Goal: Task Accomplishment & Management: Complete application form

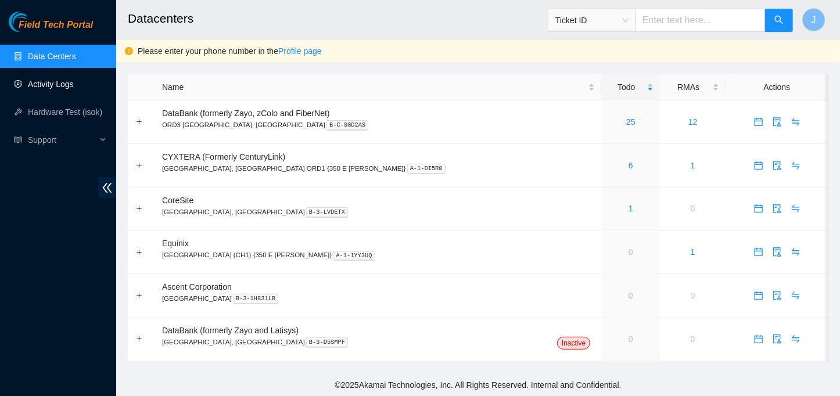
click at [67, 89] on link "Activity Logs" at bounding box center [51, 84] width 46 height 9
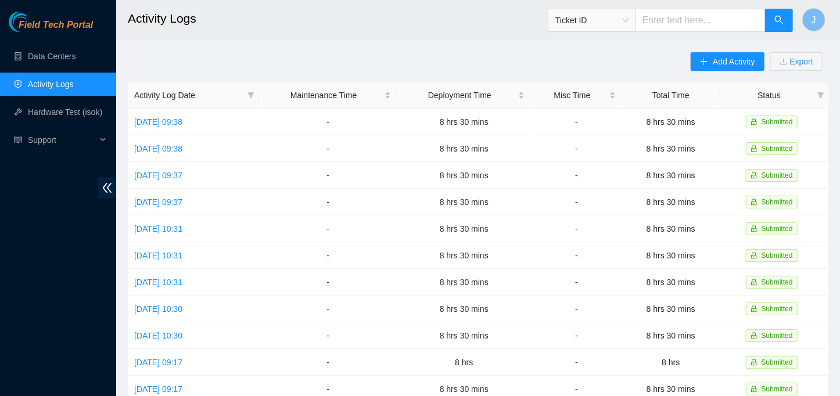
click at [708, 73] on div "Add Activity Export" at bounding box center [760, 67] width 138 height 30
click at [732, 62] on span "Add Activity" at bounding box center [734, 61] width 42 height 13
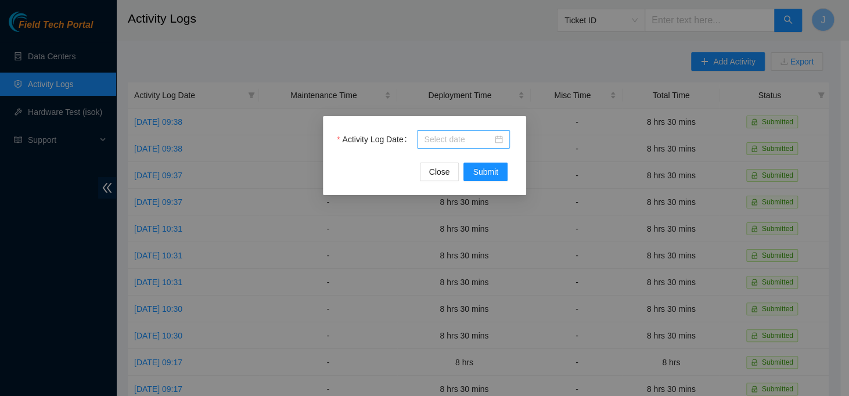
click at [470, 136] on input "Activity Log Date" at bounding box center [458, 139] width 69 height 13
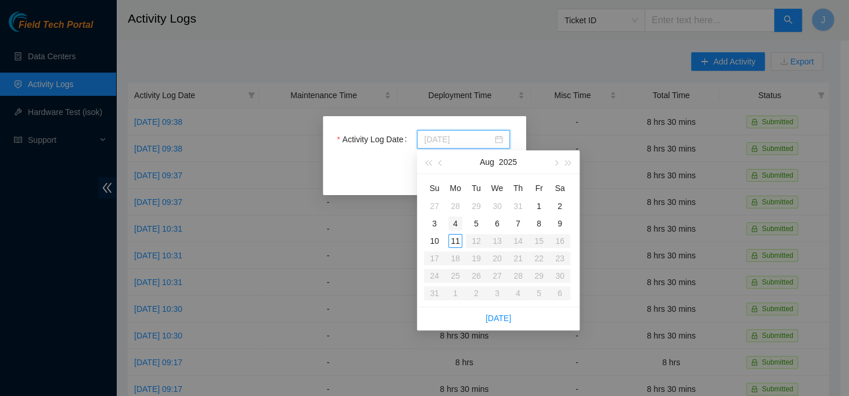
type input "[DATE]"
click at [455, 217] on div "4" at bounding box center [456, 224] width 14 height 14
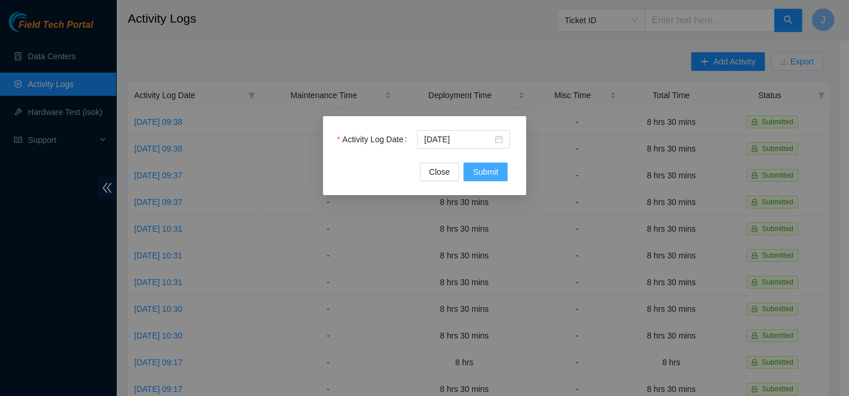
click at [476, 167] on span "Submit" at bounding box center [486, 172] width 26 height 13
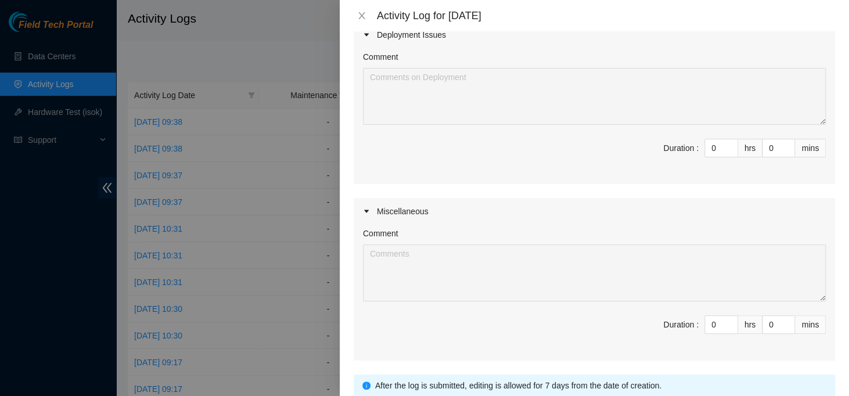
scroll to position [295, 0]
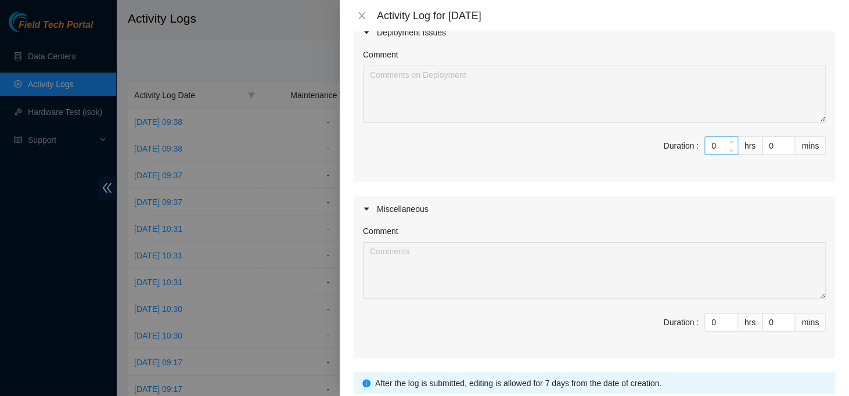
click at [711, 141] on input "0" at bounding box center [721, 145] width 33 height 17
type input "8"
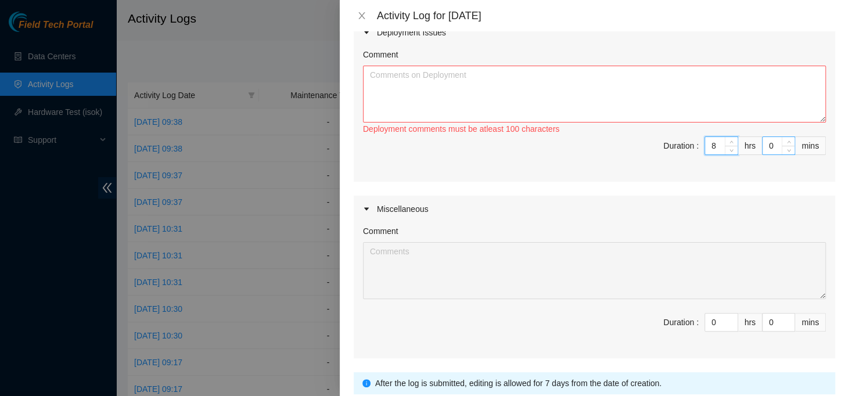
type input "8"
click at [762, 148] on div "0" at bounding box center [778, 146] width 33 height 19
click at [763, 146] on input "0" at bounding box center [779, 145] width 32 height 17
type input "30"
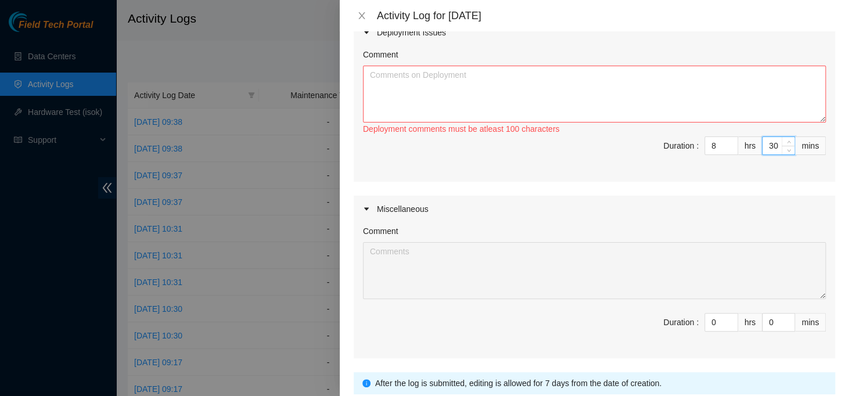
type input "30"
click at [630, 96] on textarea "Comment" at bounding box center [594, 94] width 463 height 57
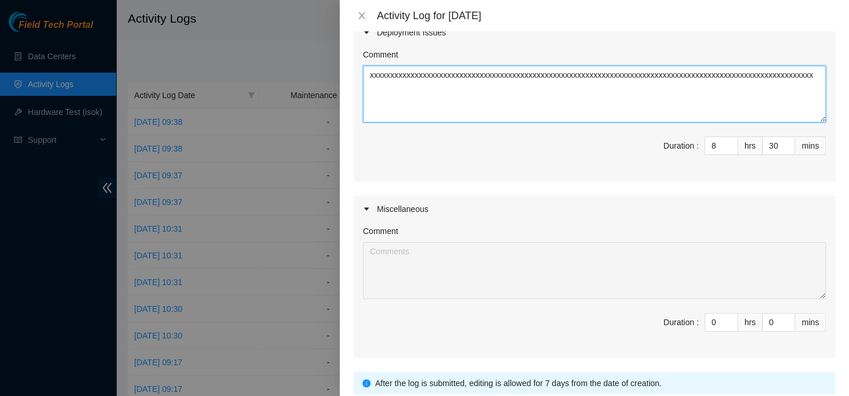
click at [630, 96] on textarea "xxxxxxxxxxxxxxxxxxxxxxxxxxxxxxxxxxxxxxxxxxxxxxxxxxxxxxxxxxxxxxxxxxxxxxxxxxxxxxx…" at bounding box center [594, 94] width 463 height 57
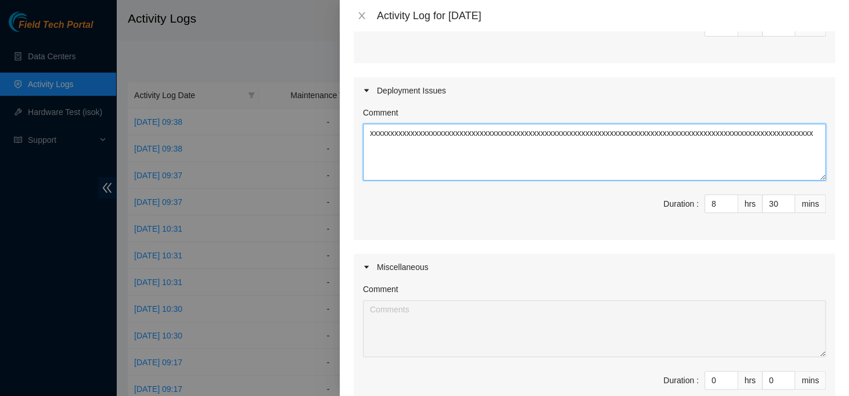
scroll to position [381, 0]
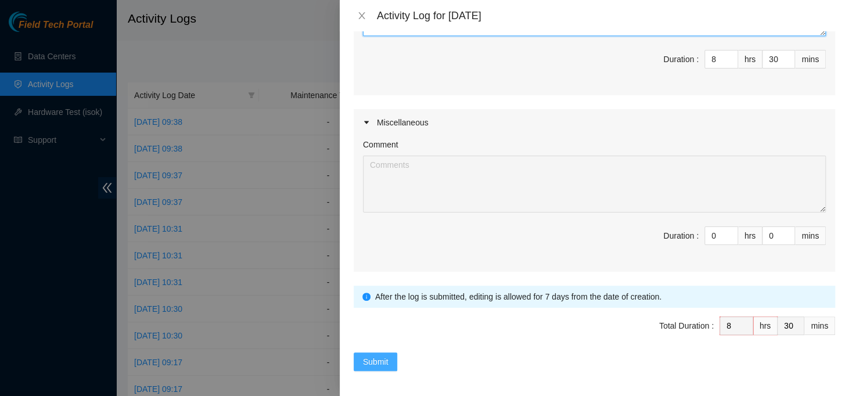
type textarea "xxxxxxxxxxxxxxxxxxxxxxxxxxxxxxxxxxxxxxxxxxxxxxxxxxxxxxxxxxxxxxxxxxxxxxxxxxxxxxx…"
click at [367, 360] on span "Submit" at bounding box center [376, 362] width 26 height 13
type input "0"
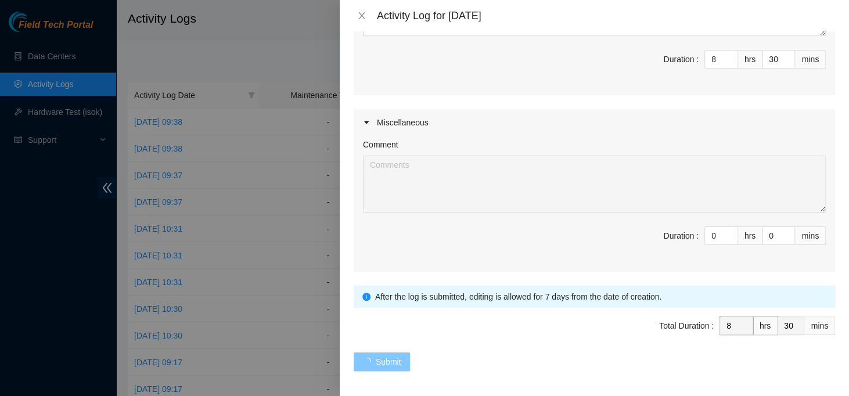
type input "0"
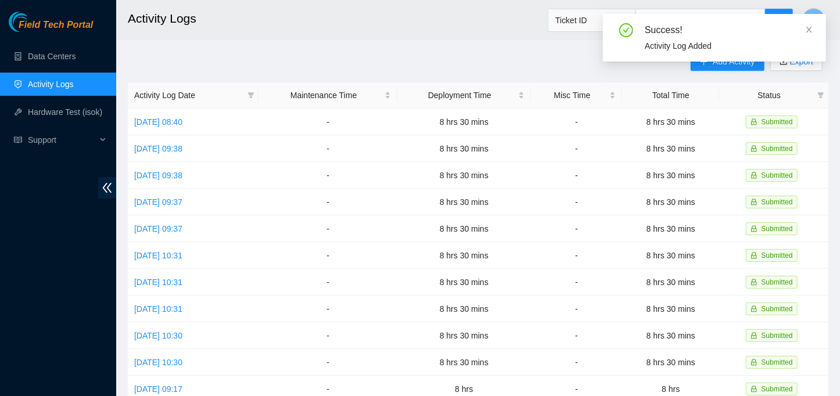
click at [804, 28] on div "Success!" at bounding box center [728, 30] width 167 height 14
click at [806, 28] on icon "close" at bounding box center [809, 30] width 8 height 8
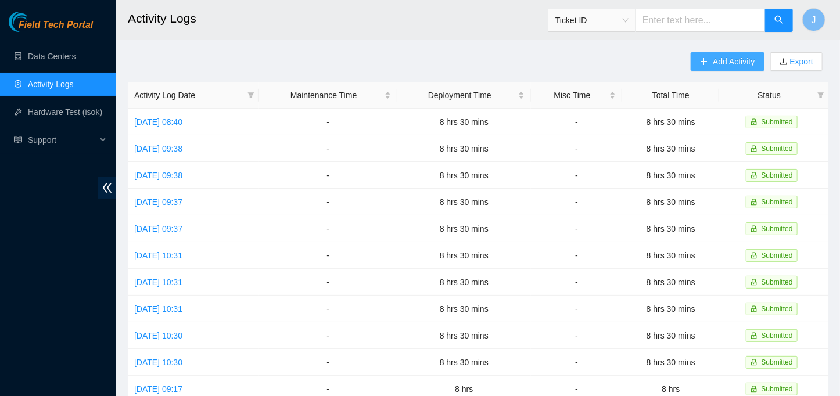
click at [732, 58] on span "Add Activity" at bounding box center [734, 61] width 42 height 13
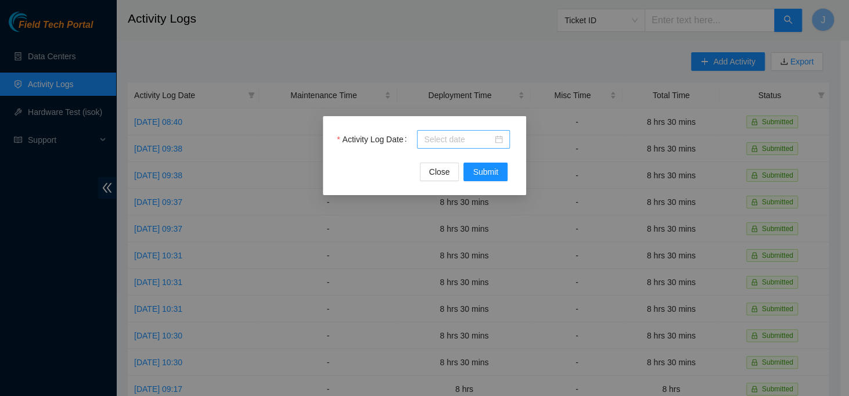
click at [497, 136] on div at bounding box center [463, 139] width 79 height 13
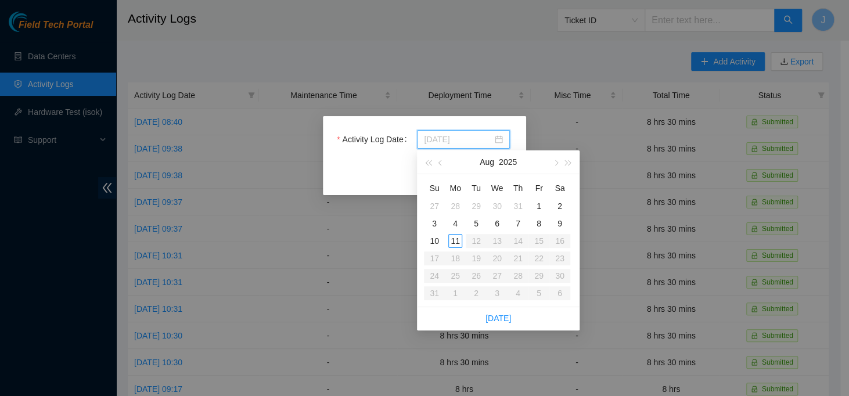
type input "[DATE]"
click at [480, 225] on div "5" at bounding box center [476, 224] width 14 height 14
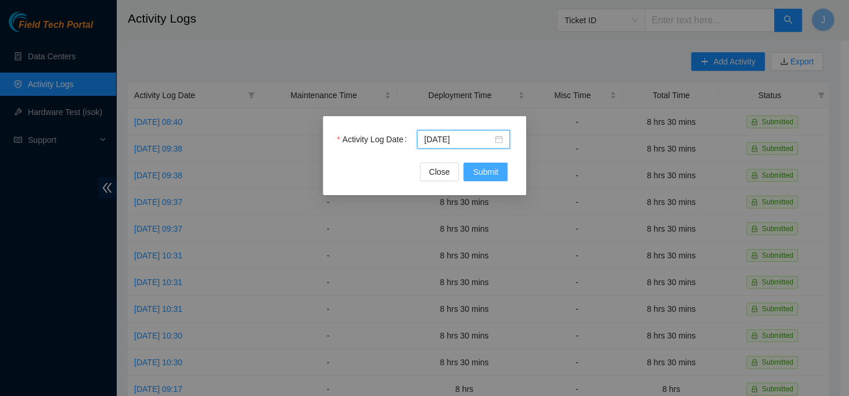
click at [498, 167] on span "Submit" at bounding box center [486, 172] width 26 height 13
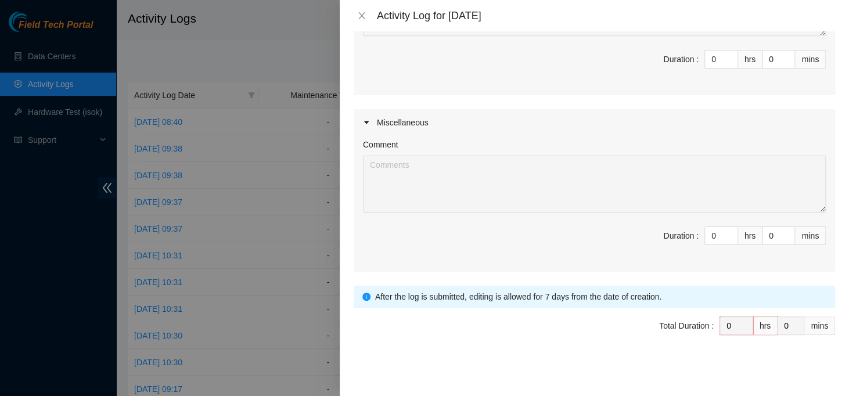
scroll to position [381, 0]
click at [705, 60] on input "0" at bounding box center [721, 59] width 33 height 17
drag, startPoint x: 710, startPoint y: 60, endPoint x: 681, endPoint y: 55, distance: 29.4
click at [681, 55] on span "Duration : 0 hrs 0 mins" at bounding box center [594, 67] width 463 height 33
type input "8"
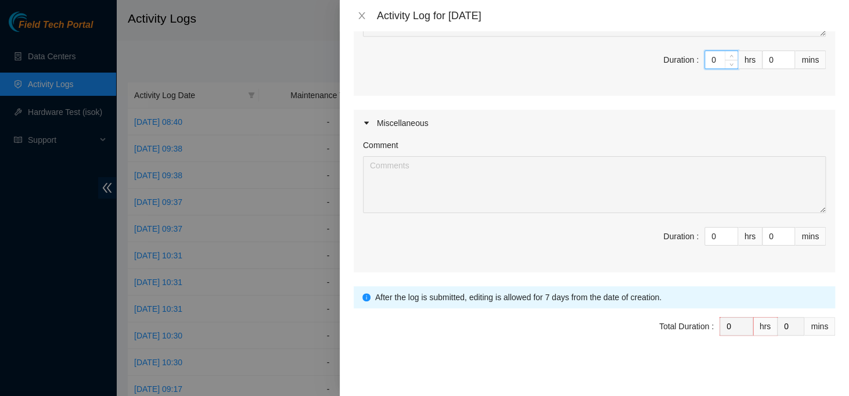
type input "8"
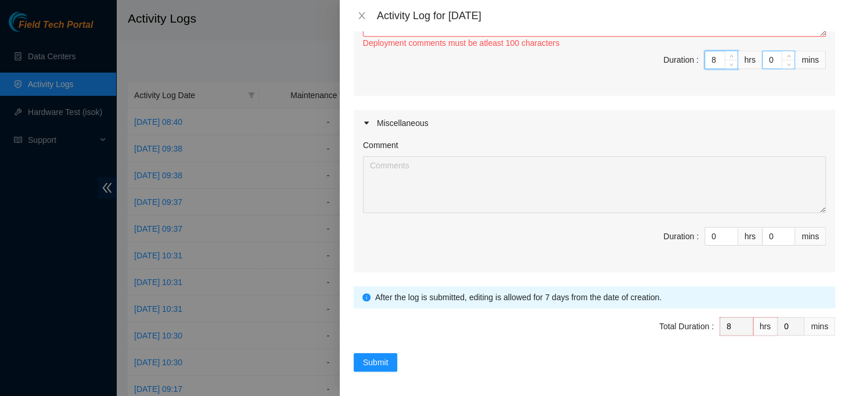
type input "8"
click at [763, 58] on input "0" at bounding box center [779, 59] width 32 height 17
type input "30"
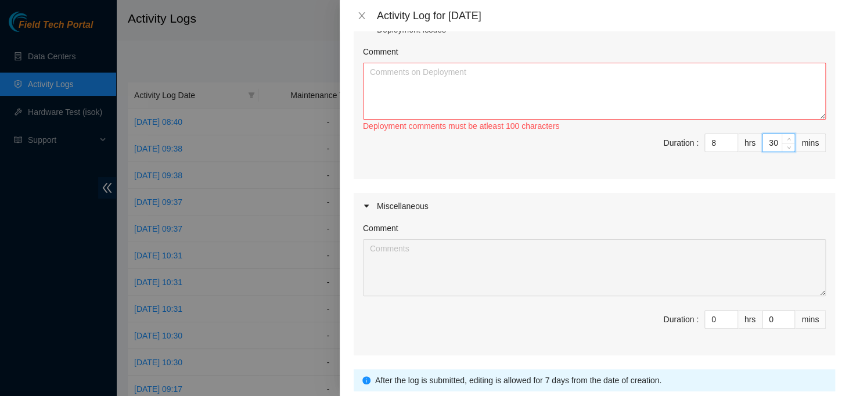
scroll to position [296, 0]
type input "30"
click at [667, 69] on textarea "Comment" at bounding box center [594, 92] width 463 height 57
paste textarea "xxxxxxxxxxxxxxxxxxxxxxxxxxxxxxxxxxxxxxxxxxxxxxxxxxxxxxxxxxxxxxxxxxxxxxxxxxxxxxx…"
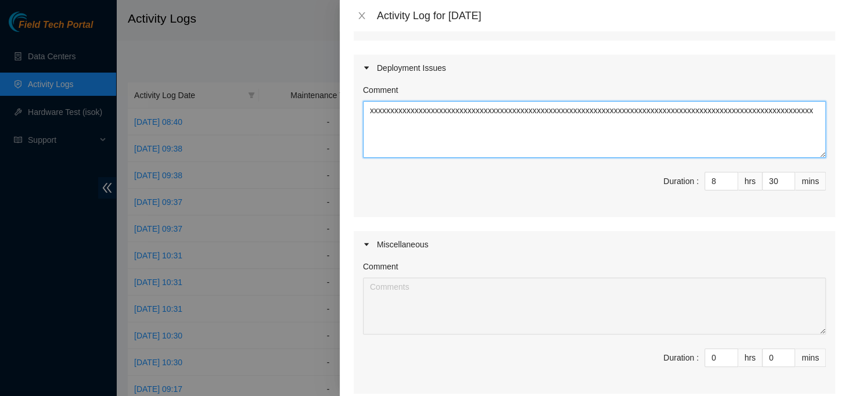
scroll to position [381, 0]
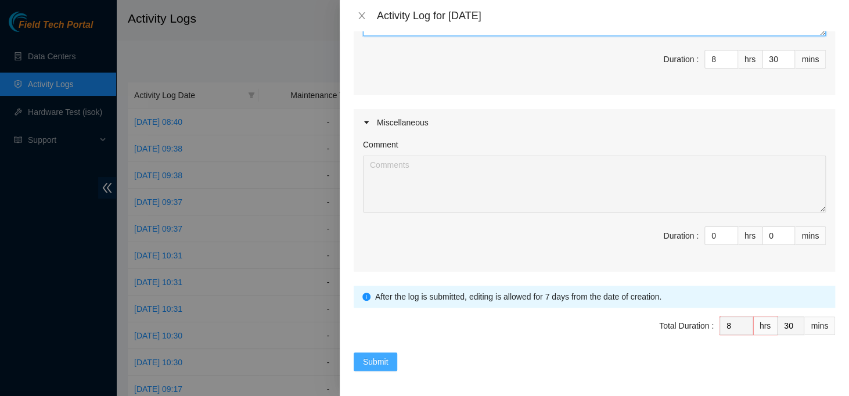
type textarea "xxxxxxxxxxxxxxxxxxxxxxxxxxxxxxxxxxxxxxxxxxxxxxxxxxxxxxxxxxxxxxxxxxxxxxxxxxxxxxx…"
click at [386, 358] on span "Submit" at bounding box center [376, 362] width 26 height 13
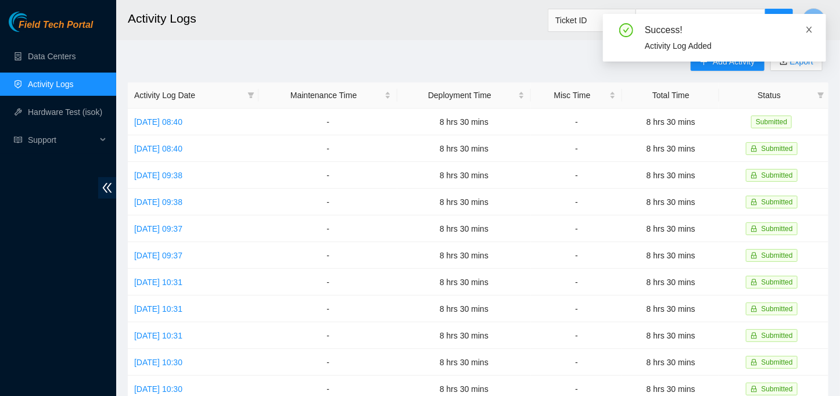
click at [812, 34] on icon "close" at bounding box center [809, 30] width 8 height 8
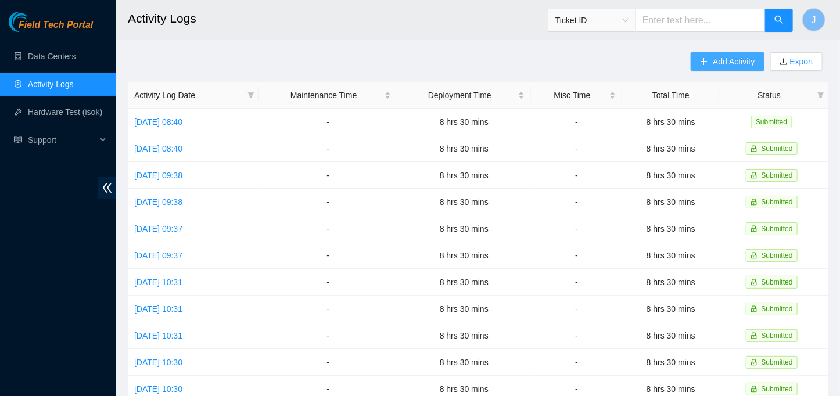
click at [730, 56] on span "Add Activity" at bounding box center [734, 61] width 42 height 13
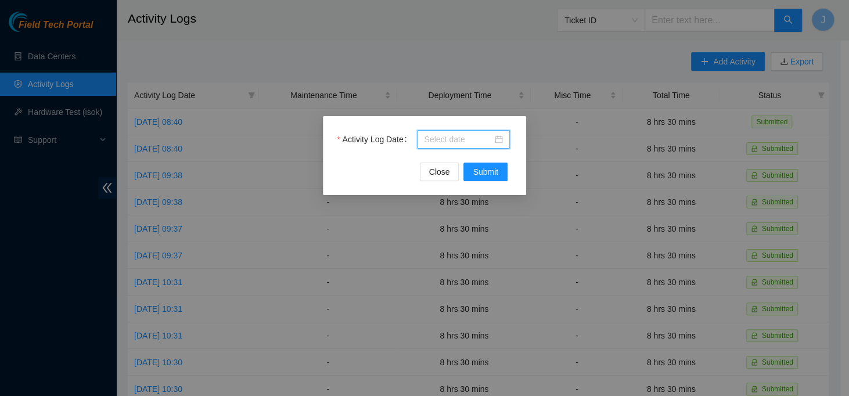
click at [487, 144] on input "Activity Log Date" at bounding box center [458, 139] width 69 height 13
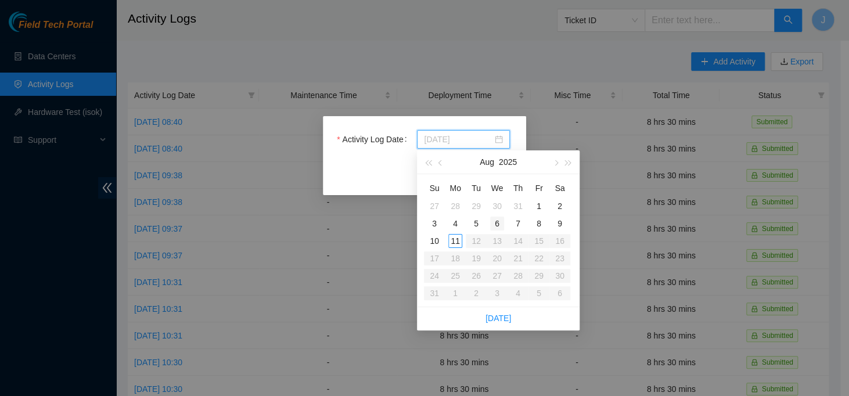
type input "[DATE]"
click at [497, 226] on div "6" at bounding box center [497, 224] width 14 height 14
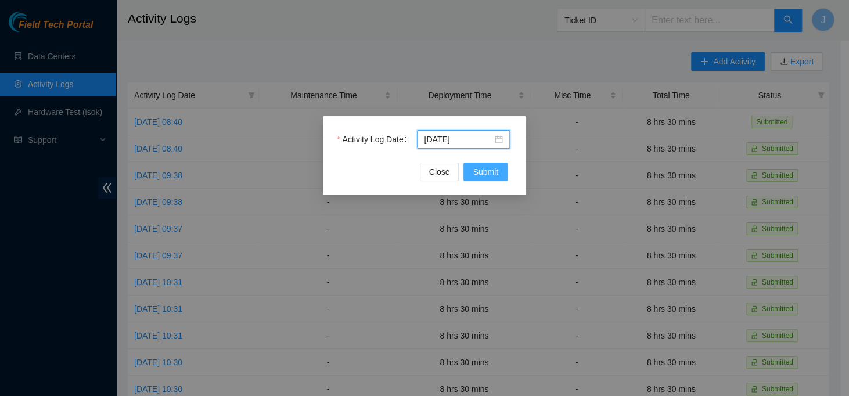
click at [485, 171] on span "Submit" at bounding box center [486, 172] width 26 height 13
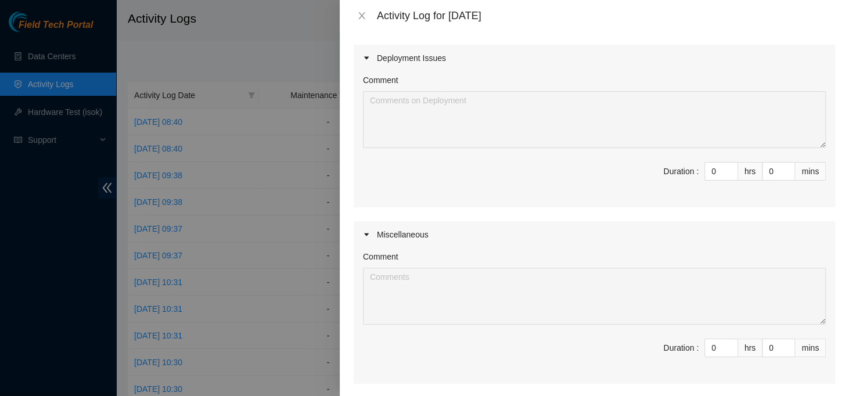
scroll to position [272, 0]
click at [705, 167] on input "0" at bounding box center [721, 168] width 33 height 17
type input "8"
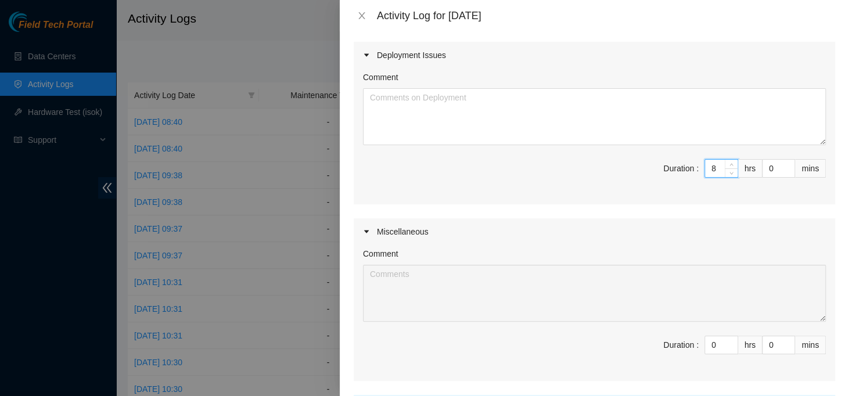
type input "8"
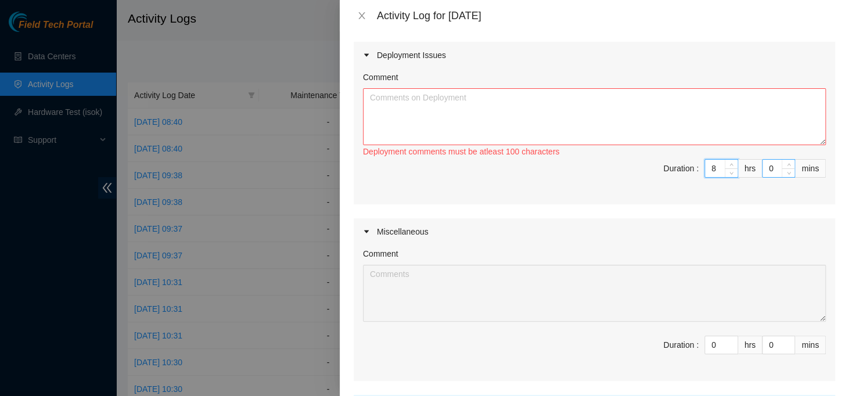
type input "8"
click at [763, 169] on input "0" at bounding box center [779, 168] width 32 height 17
type input "30"
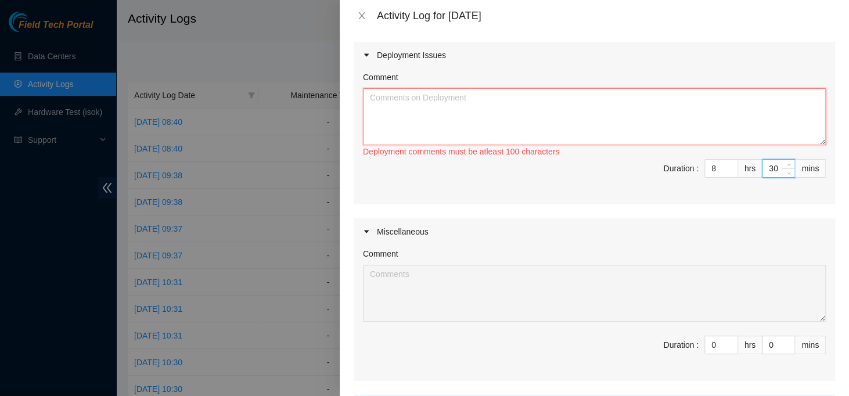
click at [640, 116] on textarea "Comment" at bounding box center [594, 116] width 463 height 57
paste textarea "xxxxxxxxxxxxxxxxxxxxxxxxxxxxxxxxxxxxxxxxxxxxxxxxxxxxxxxxxxxxxxxxxxxxxxxxxxxxxxx…"
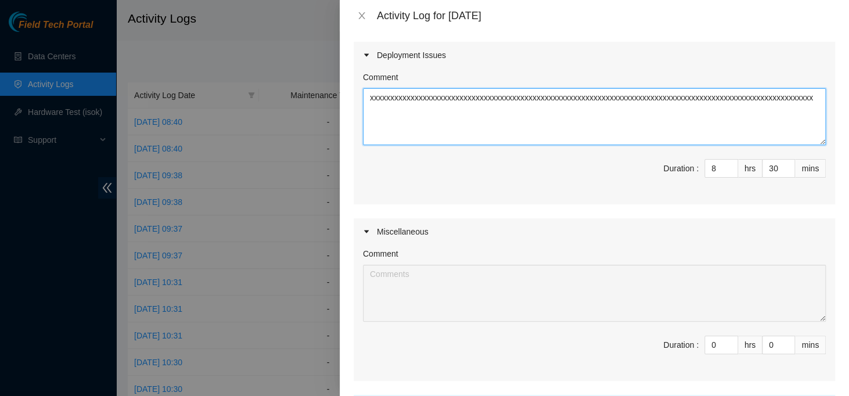
scroll to position [381, 0]
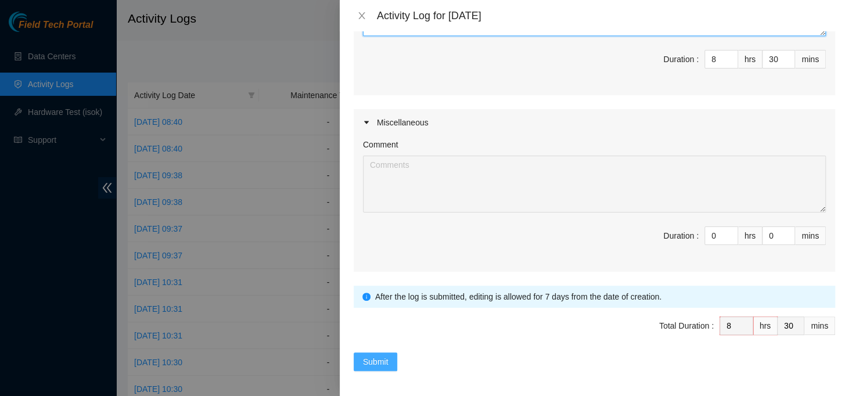
type textarea "xxxxxxxxxxxxxxxxxxxxxxxxxxxxxxxxxxxxxxxxxxxxxxxxxxxxxxxxxxxxxxxxxxxxxxxxxxxxxxx…"
click at [375, 360] on span "Submit" at bounding box center [376, 362] width 26 height 13
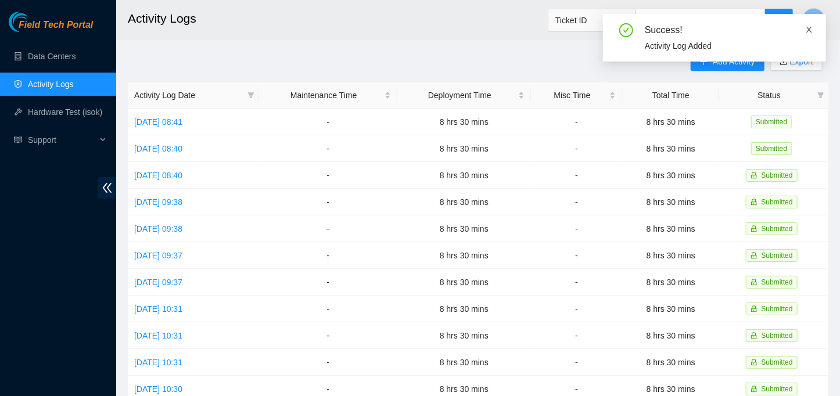
click at [810, 30] on icon "close" at bounding box center [809, 30] width 8 height 8
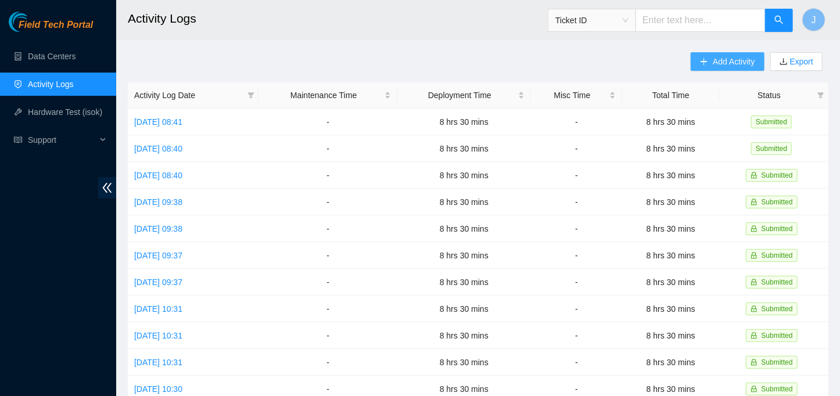
click at [697, 62] on button "Add Activity" at bounding box center [727, 61] width 73 height 19
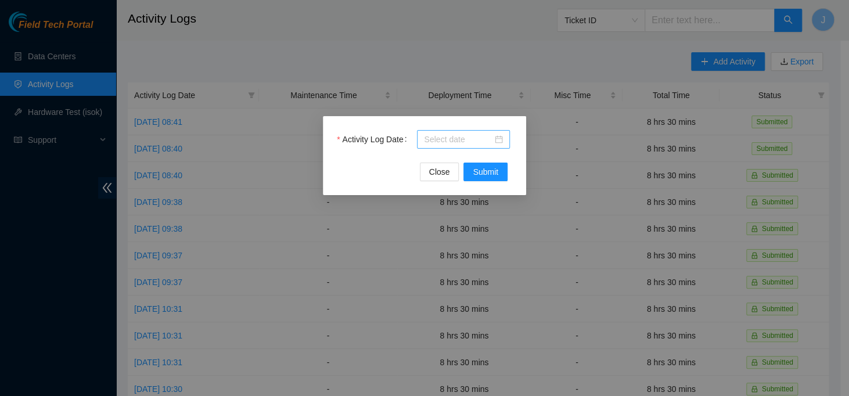
click at [497, 139] on div at bounding box center [463, 139] width 79 height 13
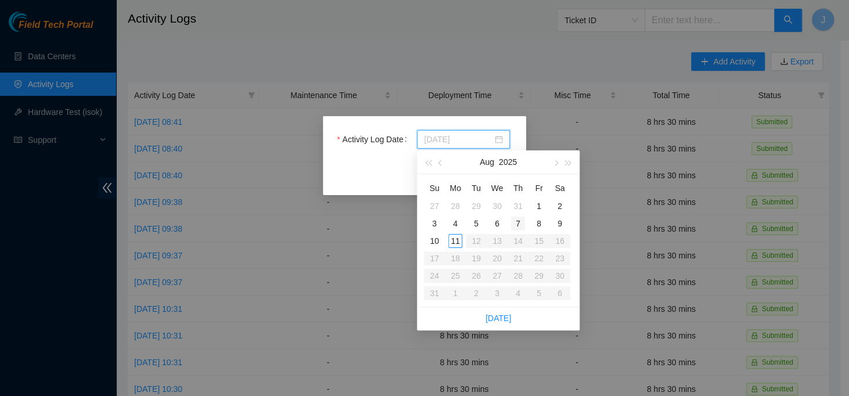
type input "[DATE]"
click at [519, 223] on div "7" at bounding box center [518, 224] width 14 height 14
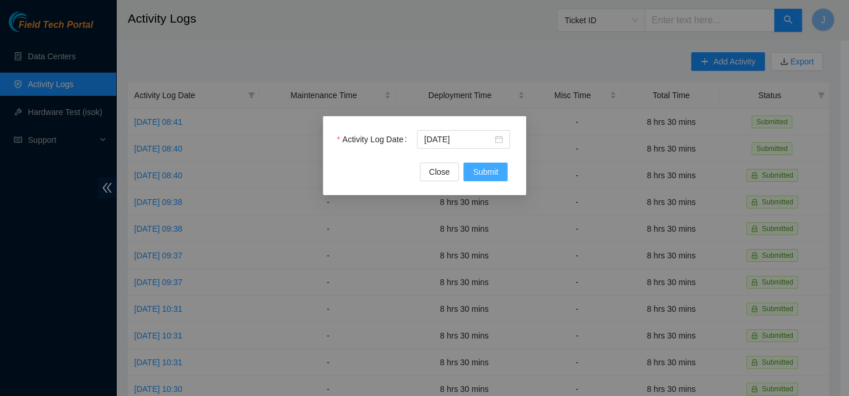
click at [482, 169] on span "Submit" at bounding box center [486, 172] width 26 height 13
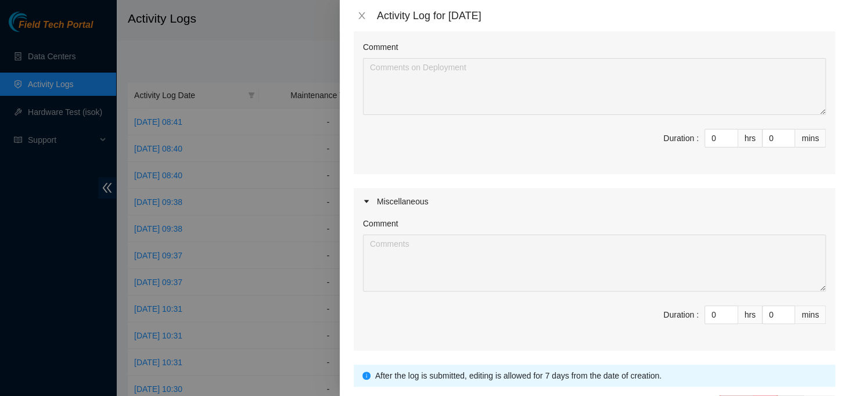
scroll to position [302, 0]
drag, startPoint x: 711, startPoint y: 138, endPoint x: 658, endPoint y: 120, distance: 55.9
click at [658, 120] on div "Comment Duration : 0 hrs 0 mins" at bounding box center [595, 106] width 482 height 136
type input "8"
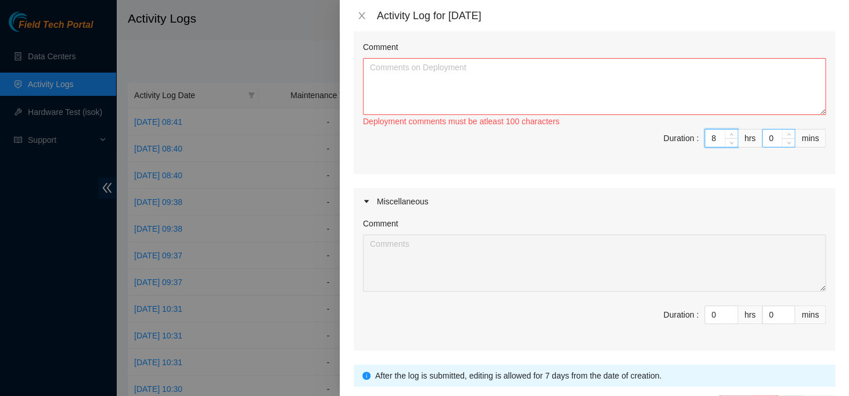
type input "8"
click at [763, 141] on input "0" at bounding box center [779, 138] width 32 height 17
type input "30"
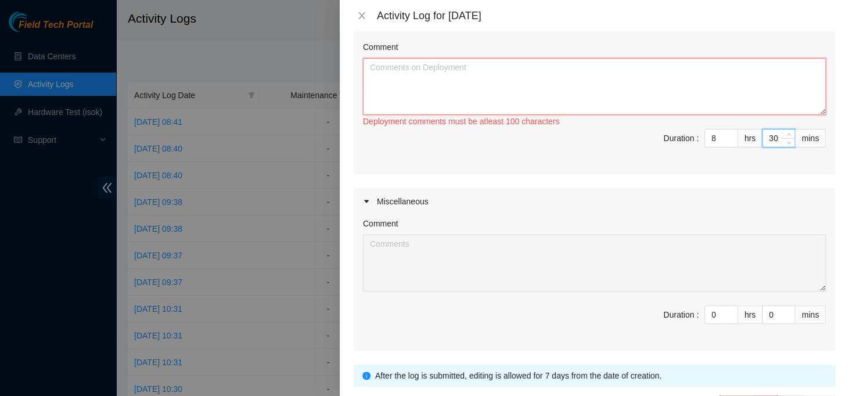
click at [643, 76] on textarea "Comment" at bounding box center [594, 86] width 463 height 57
paste textarea "xxxxxxxxxxxxxxxxxxxxxxxxxxxxxxxxxxxxxxxxxxxxxxxxxxxxxxxxxxxxxxxxxxxxxxxxxxxxxxx…"
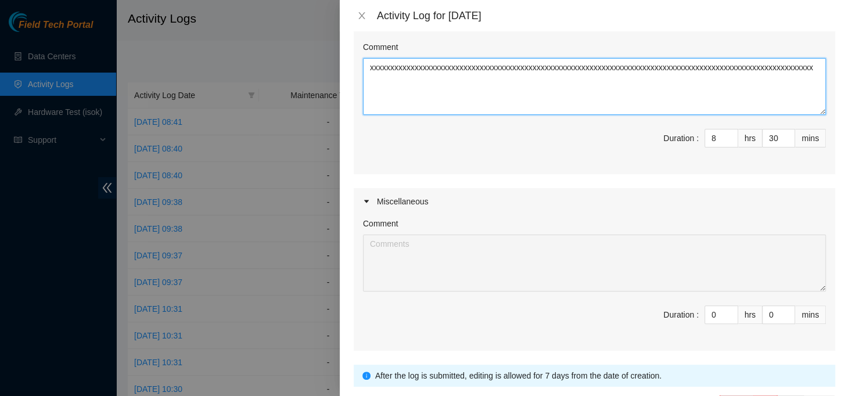
scroll to position [381, 0]
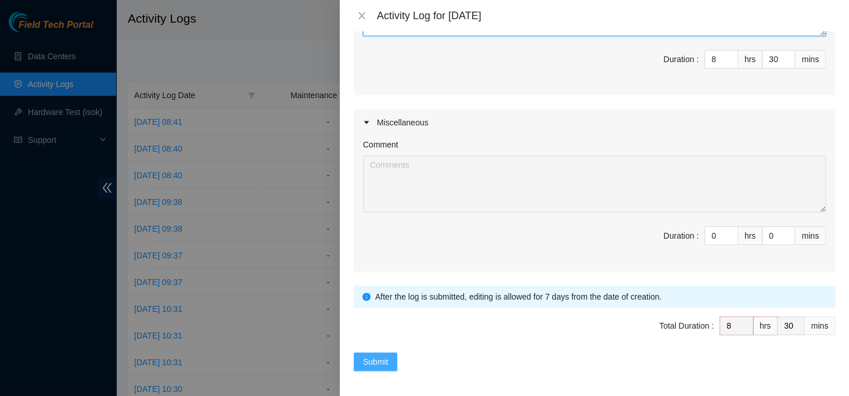
type textarea "xxxxxxxxxxxxxxxxxxxxxxxxxxxxxxxxxxxxxxxxxxxxxxxxxxxxxxxxxxxxxxxxxxxxxxxxxxxxxxx…"
click at [376, 363] on span "Submit" at bounding box center [376, 362] width 26 height 13
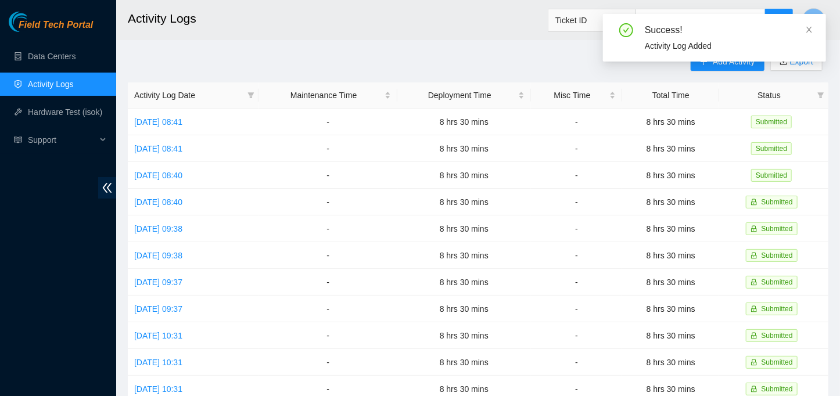
click at [815, 31] on div "Success! Activity Log Added" at bounding box center [714, 38] width 223 height 48
click at [810, 31] on icon "close" at bounding box center [809, 30] width 6 height 6
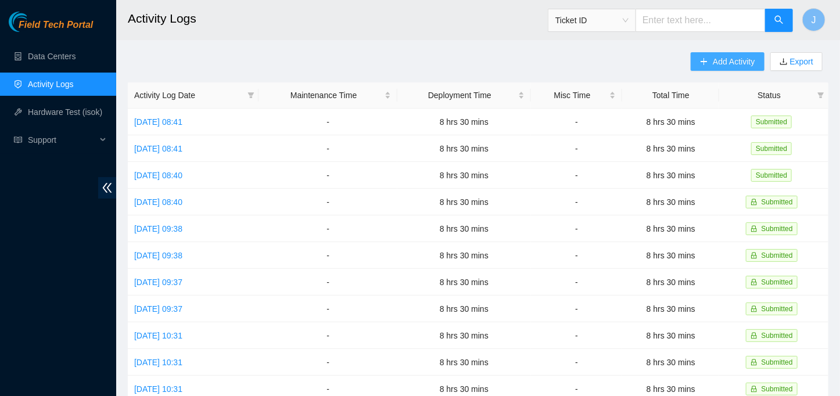
click at [722, 60] on span "Add Activity" at bounding box center [734, 61] width 42 height 13
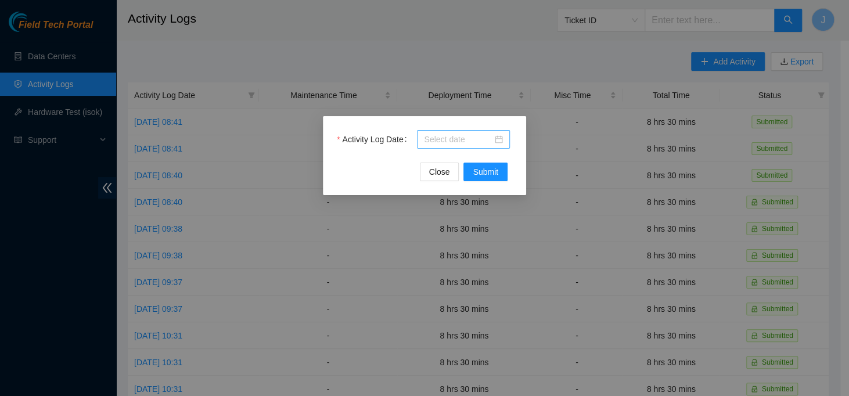
click at [490, 139] on input "Activity Log Date" at bounding box center [458, 139] width 69 height 13
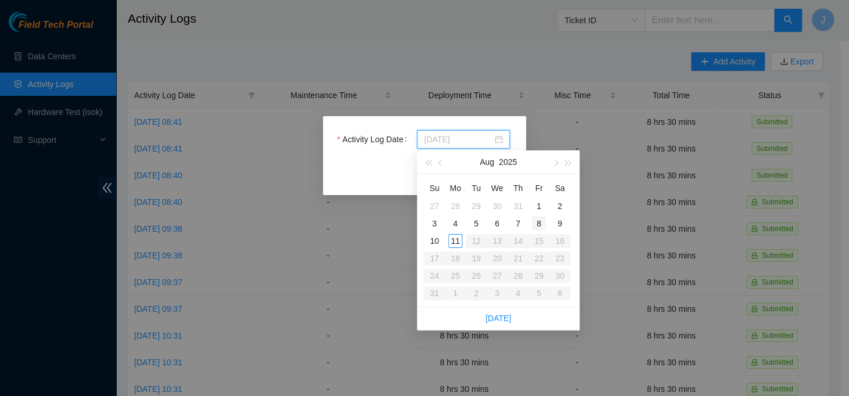
type input "[DATE]"
click at [540, 225] on div "8" at bounding box center [539, 224] width 14 height 14
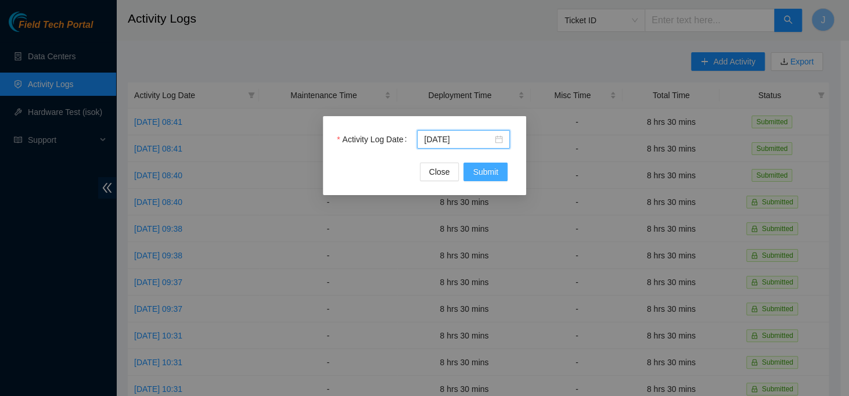
click at [477, 171] on span "Submit" at bounding box center [486, 172] width 26 height 13
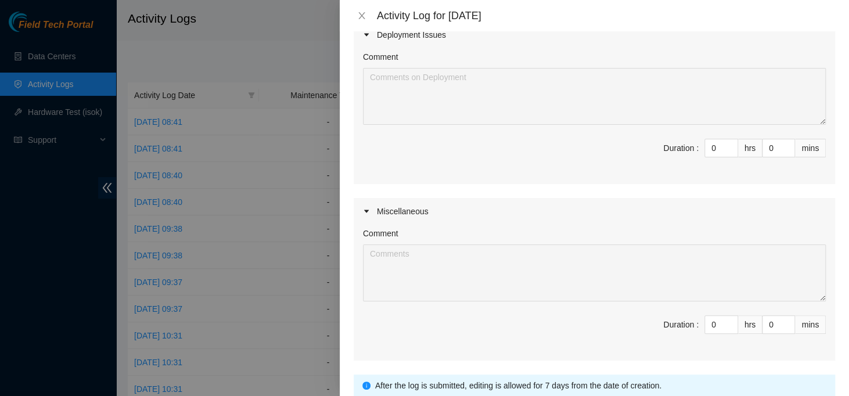
scroll to position [293, 0]
click at [707, 147] on input "0" at bounding box center [721, 147] width 33 height 17
type input "9"
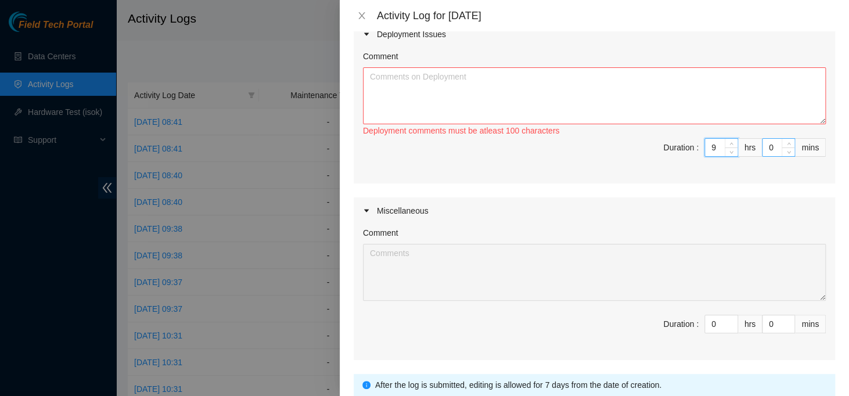
type input "0"
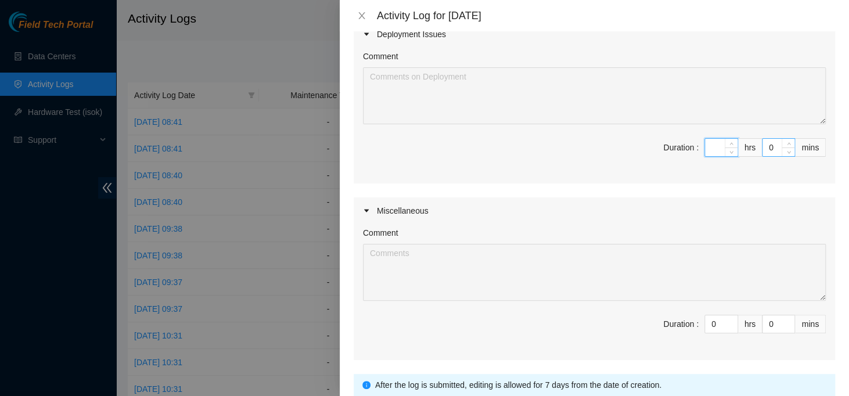
type input "8"
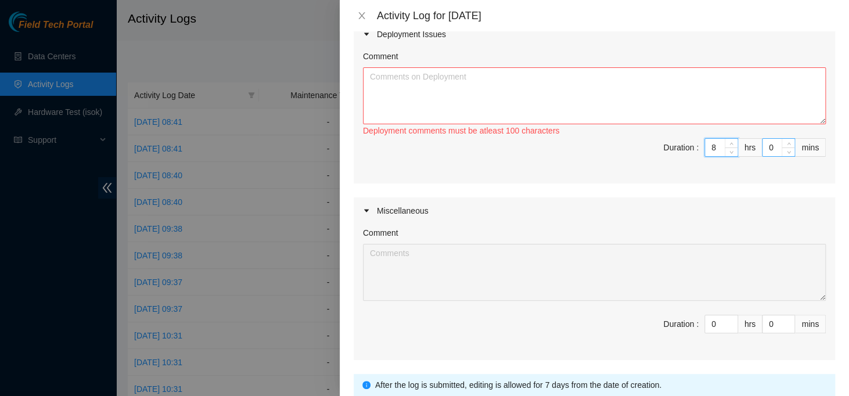
type input "8"
click at [763, 148] on input "0" at bounding box center [779, 147] width 32 height 17
type input "30"
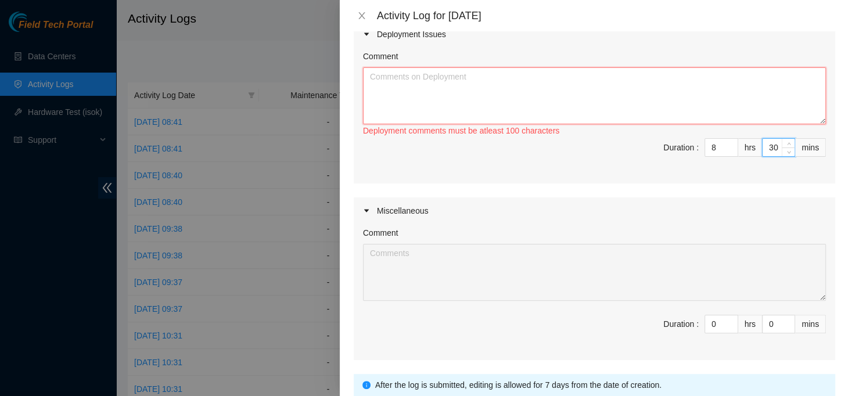
click at [667, 99] on textarea "Comment" at bounding box center [594, 95] width 463 height 57
paste textarea "xxxxxxxxxxxxxxxxxxxxxxxxxxxxxxxxxxxxxxxxxxxxxxxxxxxxxxxxxxxxxxxxxxxxxxxxxxxxxxx…"
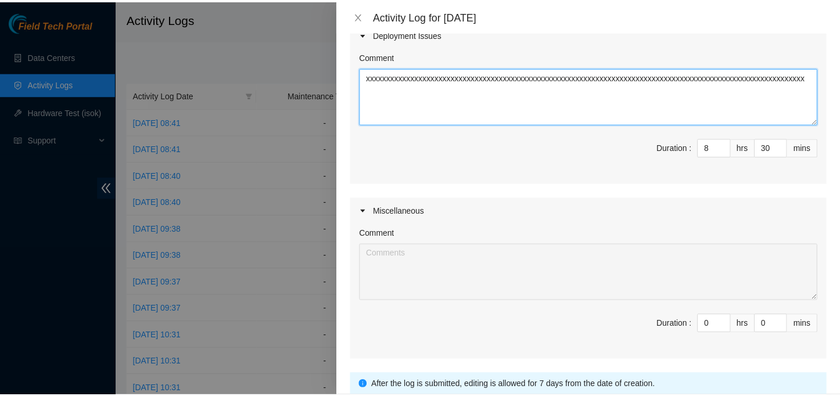
scroll to position [381, 0]
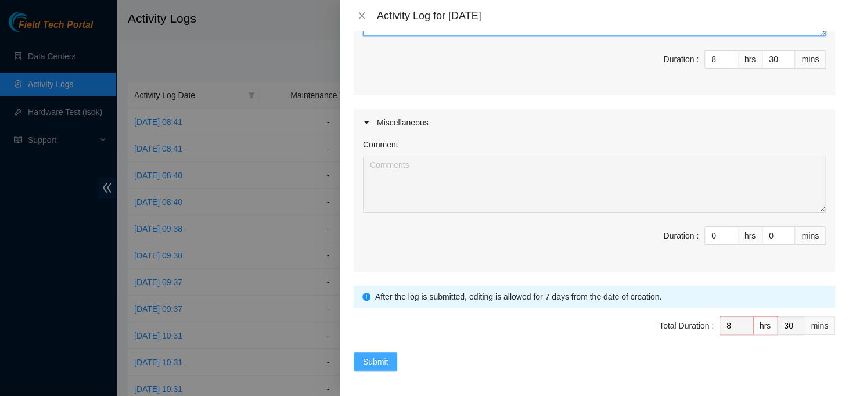
type textarea "xxxxxxxxxxxxxxxxxxxxxxxxxxxxxxxxxxxxxxxxxxxxxxxxxxxxxxxxxxxxxxxxxxxxxxxxxxxxxxx…"
click at [367, 362] on span "Submit" at bounding box center [376, 362] width 26 height 13
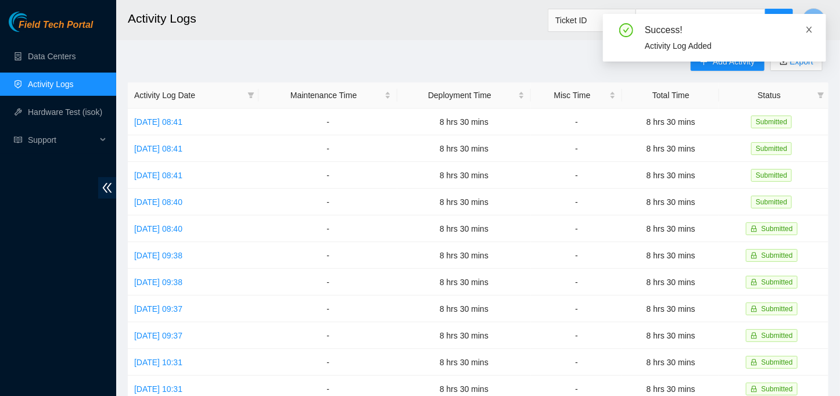
click at [809, 32] on icon "close" at bounding box center [809, 30] width 8 height 8
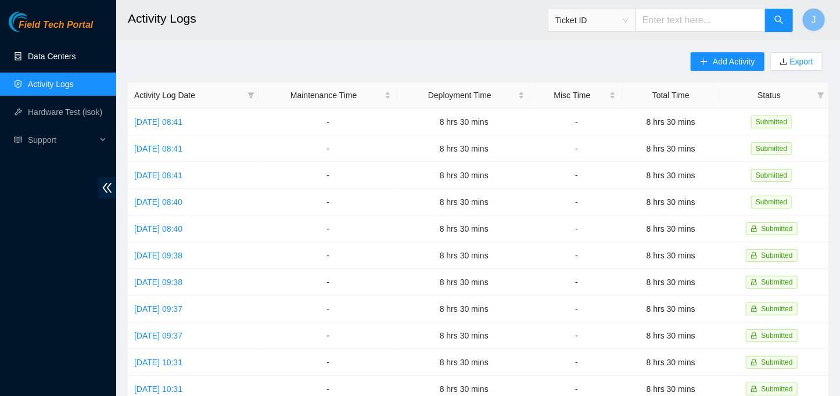
click at [51, 52] on link "Data Centers" at bounding box center [52, 56] width 48 height 9
